Goal: Task Accomplishment & Management: Use online tool/utility

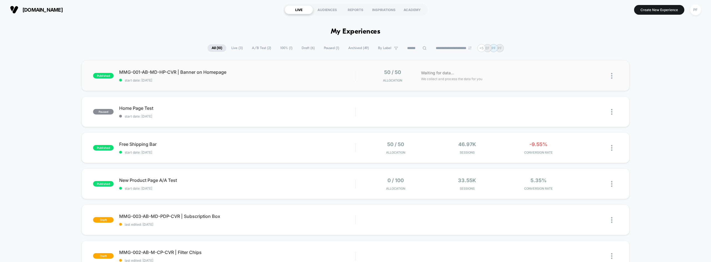
click at [611, 74] on img at bounding box center [611, 76] width 1 height 6
click at [591, 71] on div "Pause" at bounding box center [583, 69] width 50 height 12
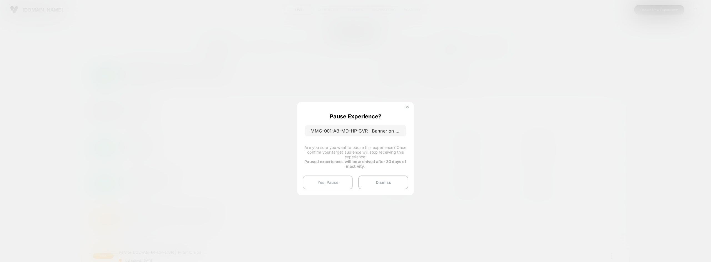
click at [333, 183] on button "Yes, Pause" at bounding box center [328, 183] width 50 height 14
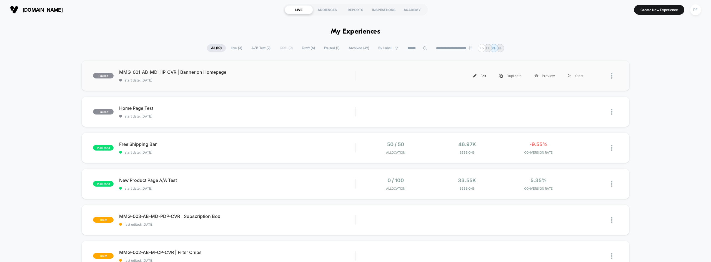
click at [481, 75] on div "Edit" at bounding box center [479, 76] width 26 height 12
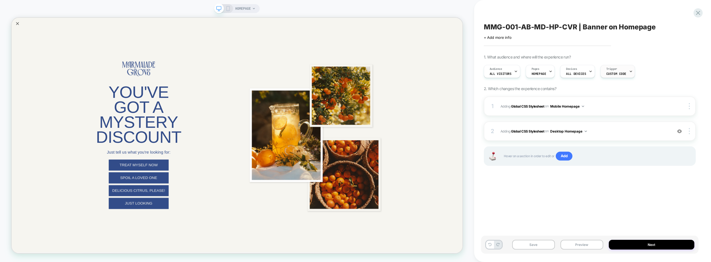
click at [616, 72] on div "Trigger Custom Code" at bounding box center [616, 71] width 31 height 12
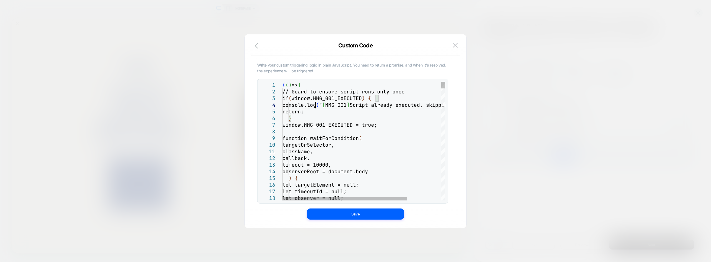
type textarea "**********"
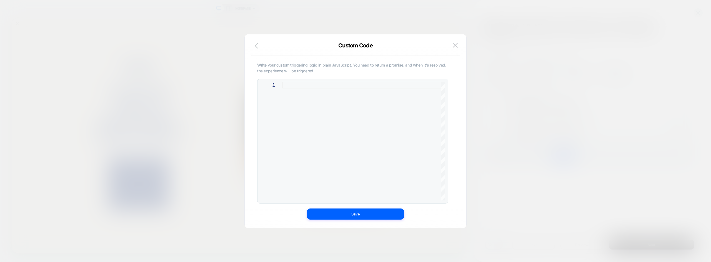
click at [255, 44] on icon "button" at bounding box center [258, 45] width 7 height 7
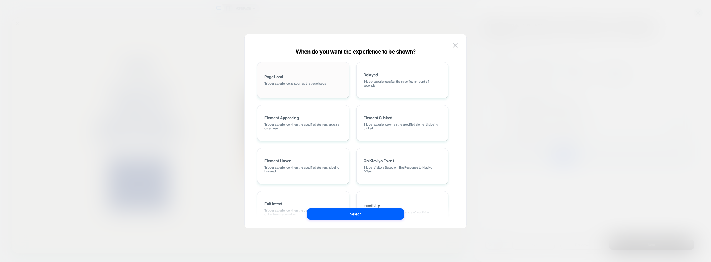
click at [296, 85] on span "Trigger experience as soon as the page loads" at bounding box center [294, 84] width 61 height 4
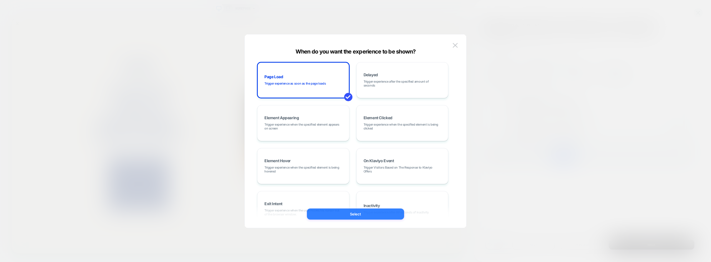
click at [353, 215] on button "Select" at bounding box center [355, 214] width 97 height 11
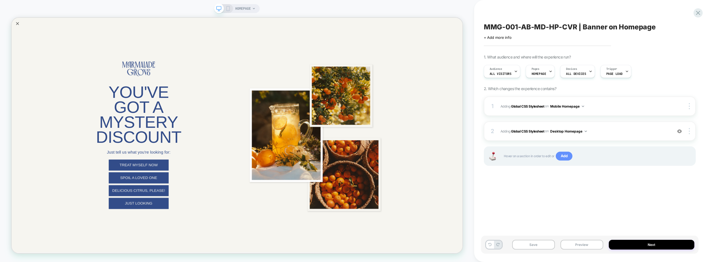
click at [565, 157] on span "Add" at bounding box center [564, 156] width 17 height 9
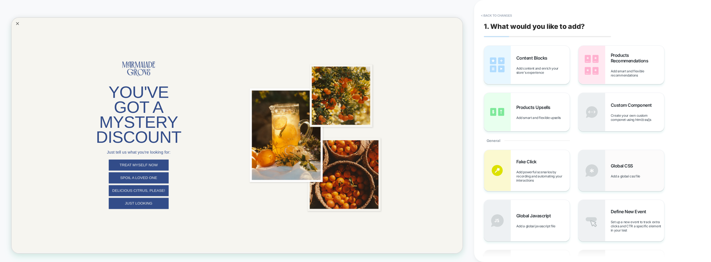
scroll to position [56, 0]
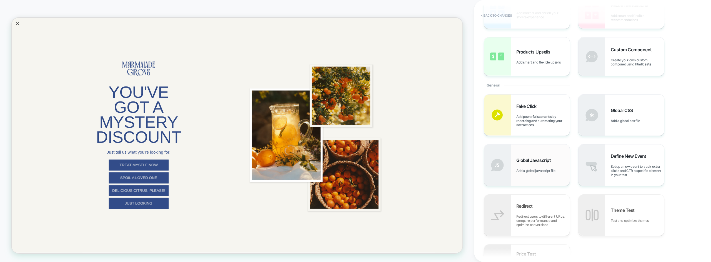
click at [517, 170] on span "Add a global javascript file" at bounding box center [537, 171] width 42 height 4
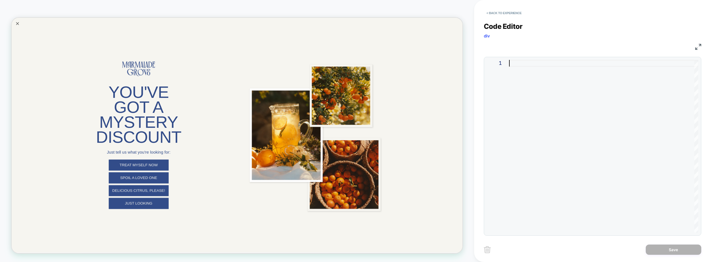
click at [563, 131] on div at bounding box center [603, 146] width 189 height 173
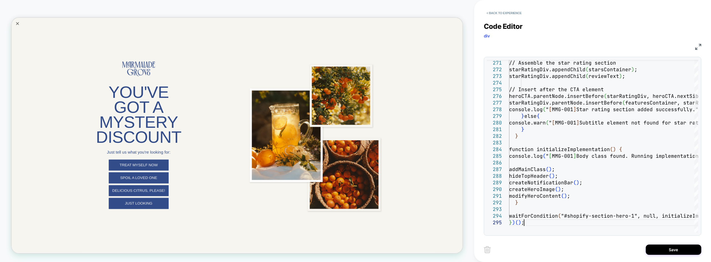
type textarea "**********"
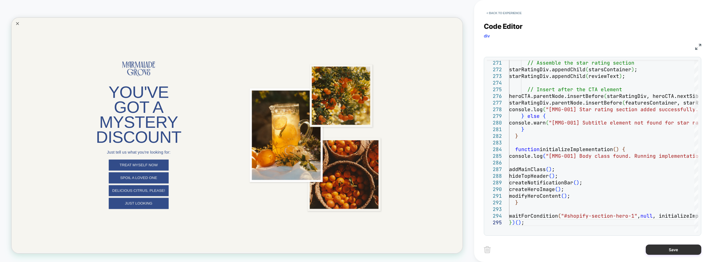
click at [665, 252] on button "Save" at bounding box center [674, 250] width 56 height 10
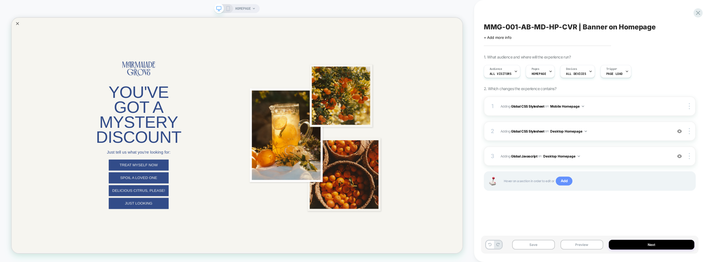
click at [569, 181] on span "Add" at bounding box center [564, 181] width 17 height 9
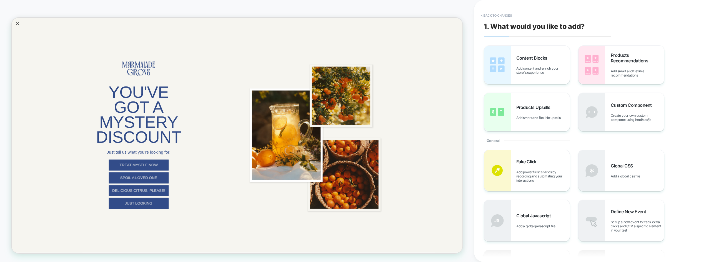
click at [683, 91] on div "Content Blocks Add content and enrich your store's experience Products Recommen…" at bounding box center [590, 89] width 212 height 86
click at [486, 16] on button "< Back to changes" at bounding box center [496, 15] width 37 height 9
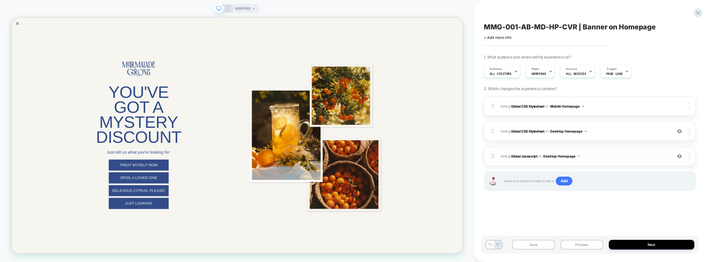
click at [564, 156] on button "Desktop Homepage" at bounding box center [561, 156] width 37 height 7
click at [647, 207] on div "MMG-001-AB-MD-HP-CVR | Banner on Homepage Click to edit experience details + Ad…" at bounding box center [589, 131] width 217 height 251
click at [229, 5] on div "HOMEPAGE" at bounding box center [237, 8] width 46 height 9
click at [226, 7] on icon at bounding box center [227, 8] width 5 height 5
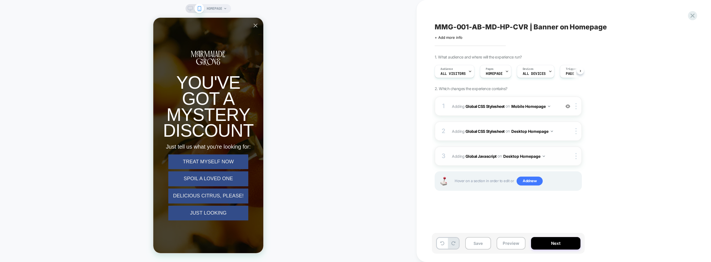
scroll to position [0, 0]
click at [528, 180] on span "Add new" at bounding box center [529, 181] width 26 height 9
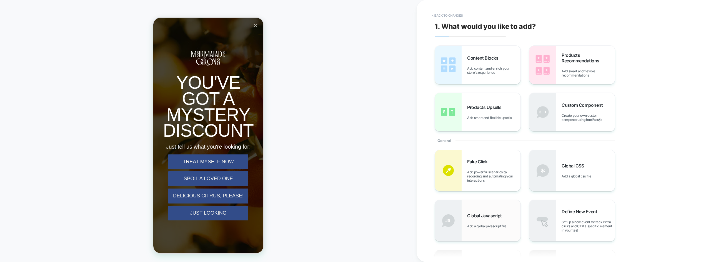
click at [505, 221] on div "Global Javascript Add a global javascript file" at bounding box center [493, 220] width 53 height 15
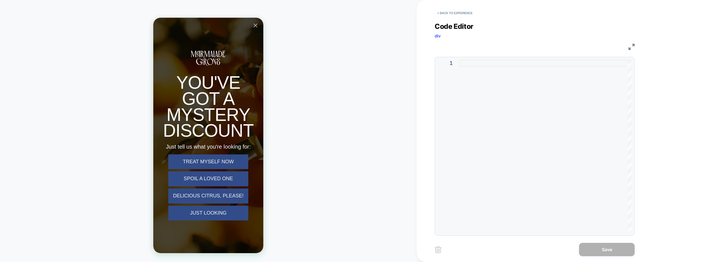
click at [492, 89] on div at bounding box center [546, 146] width 172 height 173
type textarea "**********"
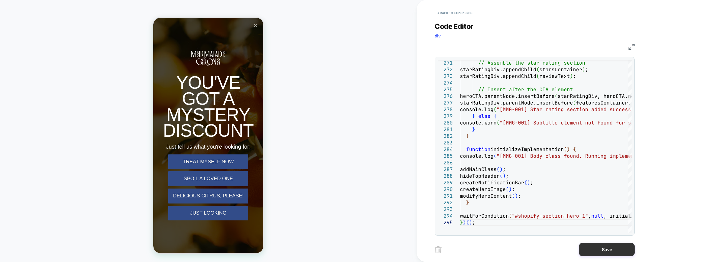
click at [604, 252] on button "Save" at bounding box center [607, 249] width 56 height 13
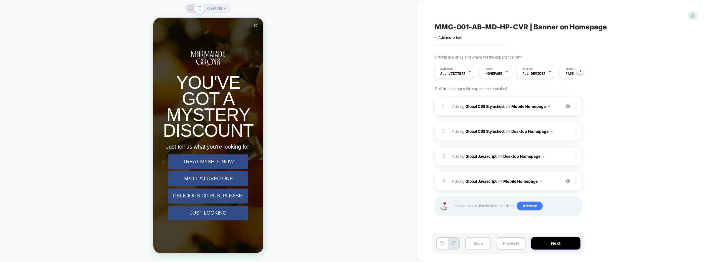
click at [479, 244] on button "Save" at bounding box center [478, 243] width 26 height 12
click at [513, 243] on button "Preview" at bounding box center [510, 243] width 29 height 12
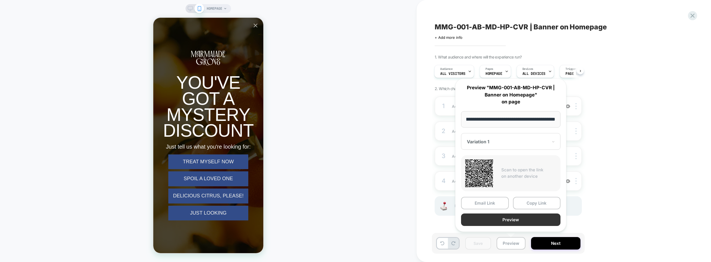
scroll to position [0, 0]
click at [523, 219] on button "Preview" at bounding box center [510, 220] width 99 height 12
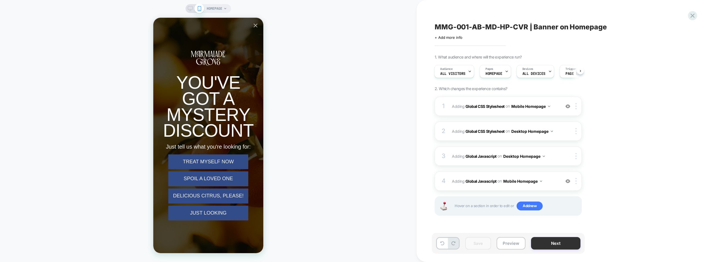
click at [549, 245] on button "Next" at bounding box center [555, 243] width 49 height 12
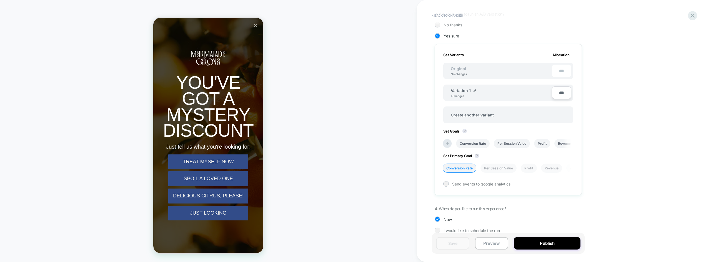
scroll to position [146, 0]
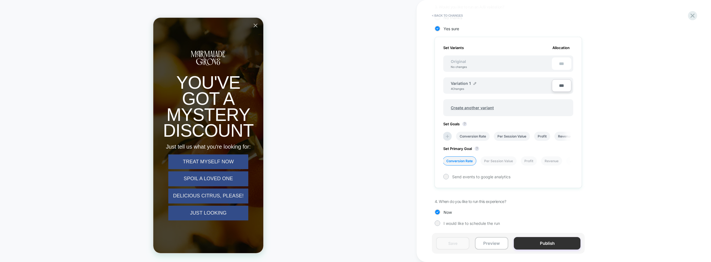
click at [545, 240] on button "Publish" at bounding box center [547, 243] width 67 height 12
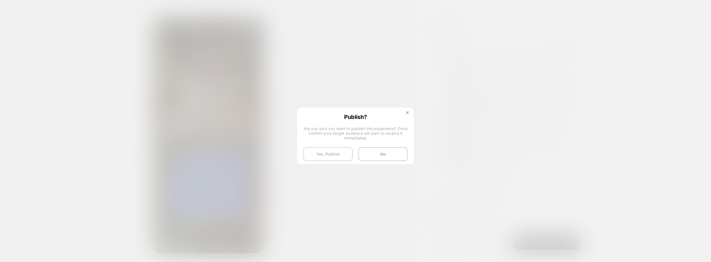
click at [332, 155] on button "Yes, Publish" at bounding box center [327, 154] width 49 height 14
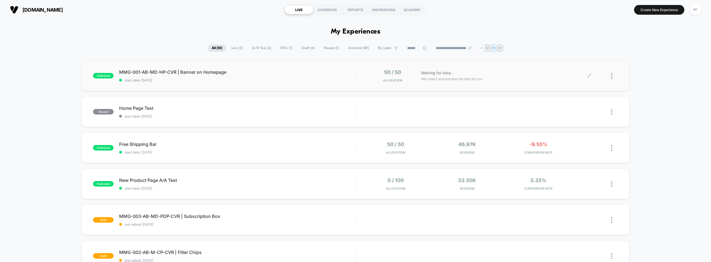
click at [612, 77] on div at bounding box center [614, 75] width 7 height 13
click at [580, 81] on div "Preview Link" at bounding box center [583, 82] width 50 height 12
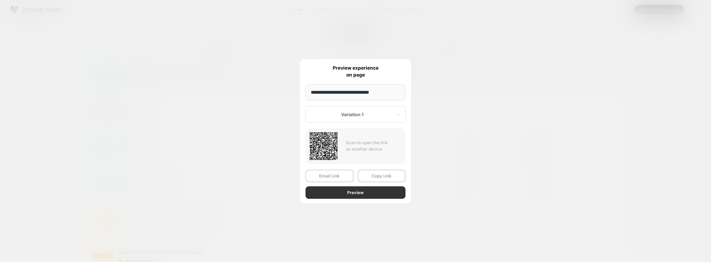
click at [357, 193] on button "Preview" at bounding box center [355, 193] width 100 height 12
